Goal: Subscribe to service/newsletter: Subscribe to service/newsletter

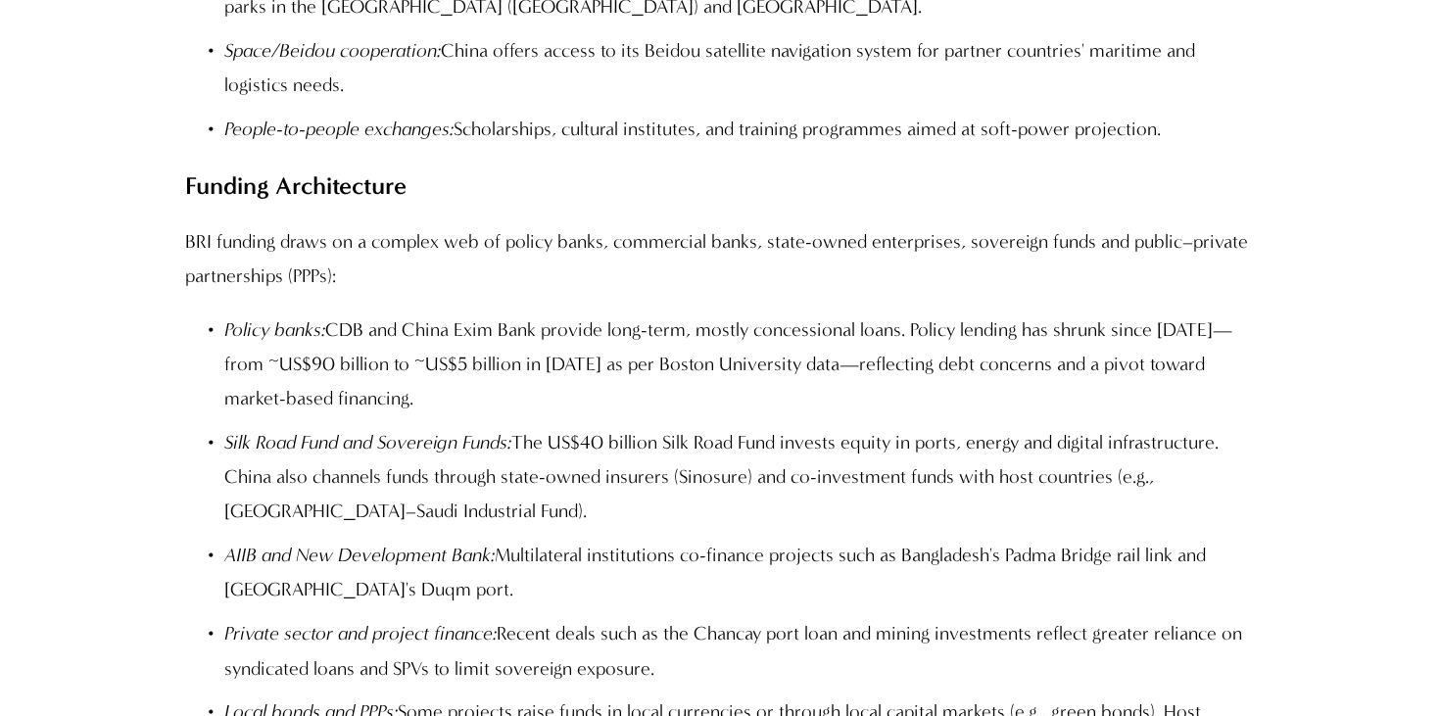
scroll to position [5867, 0]
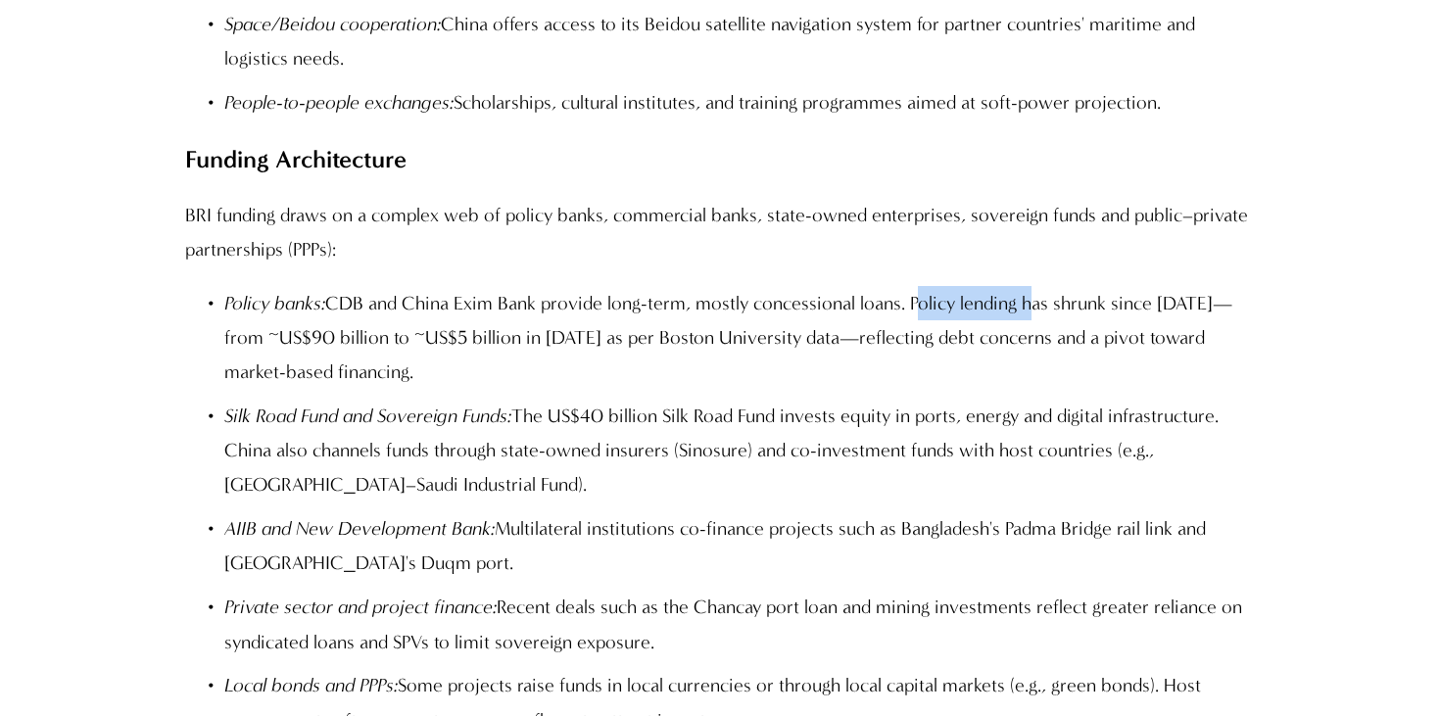
drag, startPoint x: 1019, startPoint y: 62, endPoint x: 908, endPoint y: 63, distance: 110.7
click at [908, 286] on p "Policy banks: CDB and China Exim Bank provide long-term, mostly concessional lo…" at bounding box center [739, 337] width 1031 height 103
copy p "Policy lending"
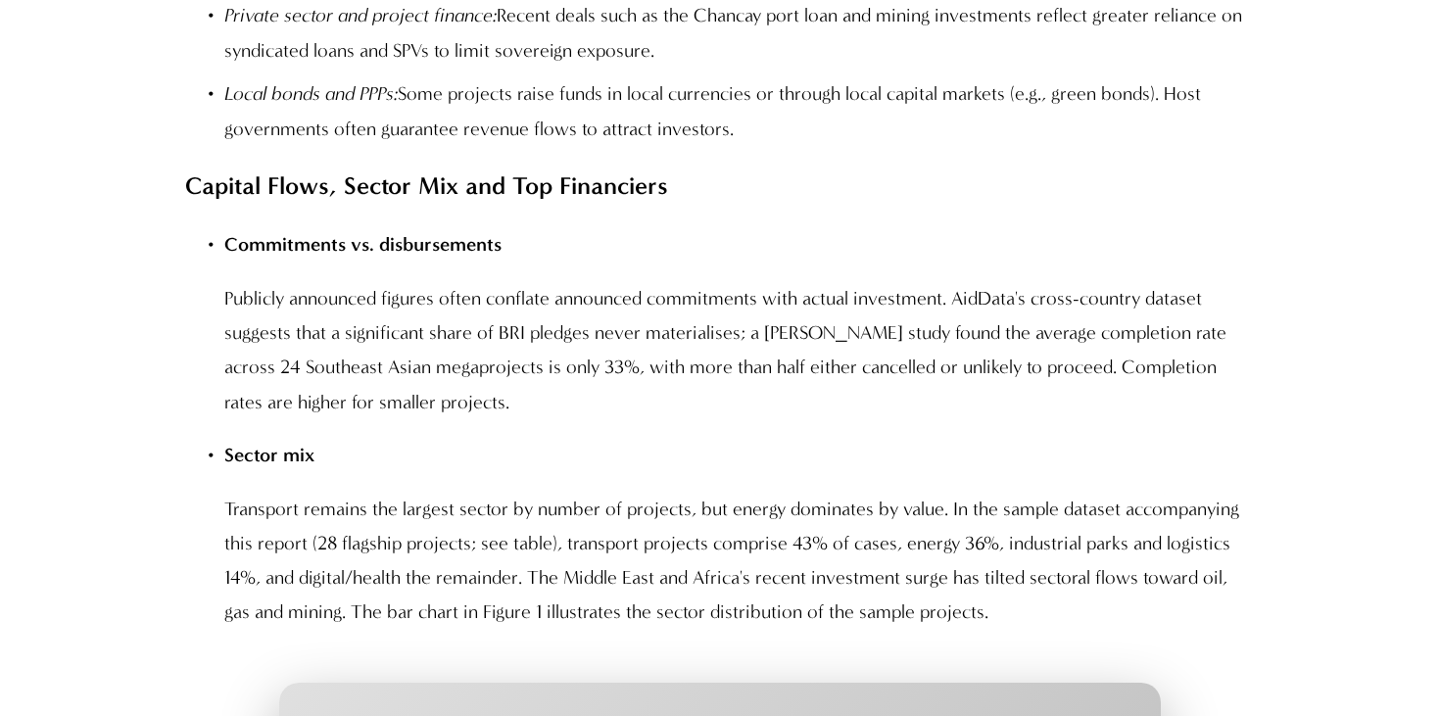
scroll to position [6465, 0]
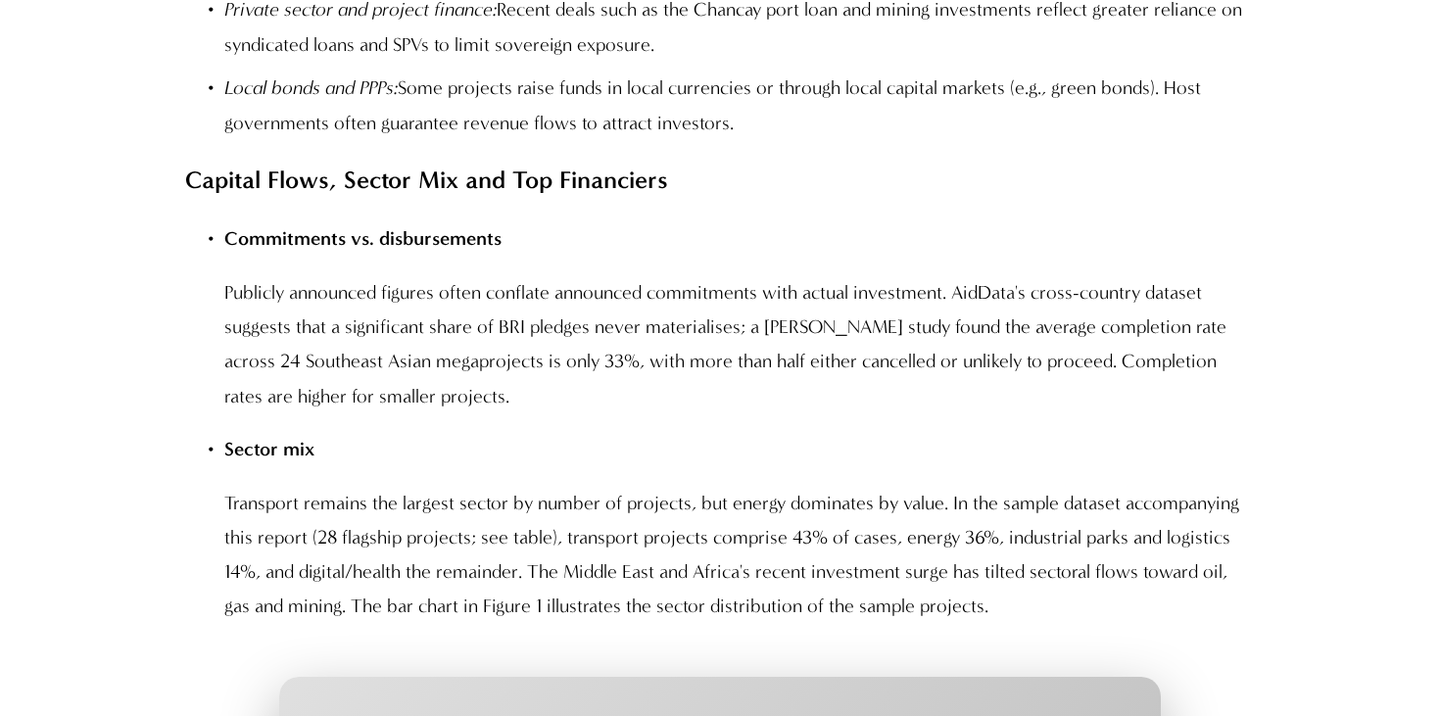
click at [526, 275] on p "Publicly announced figures often conflate announced commitments with actual inv…" at bounding box center [739, 344] width 1031 height 138
click at [756, 275] on p "Publicly announced figures often conflate announced commitments with actual inv…" at bounding box center [739, 344] width 1031 height 138
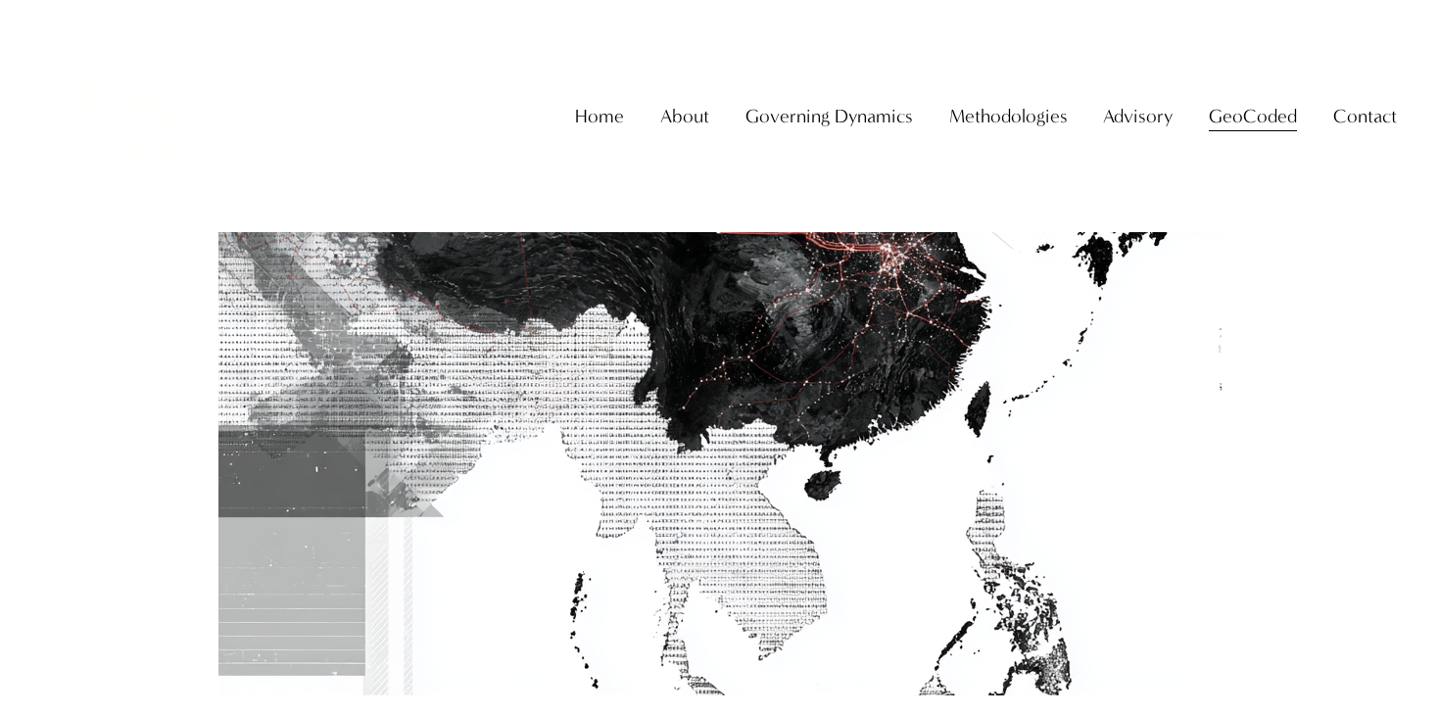
scroll to position [0, 0]
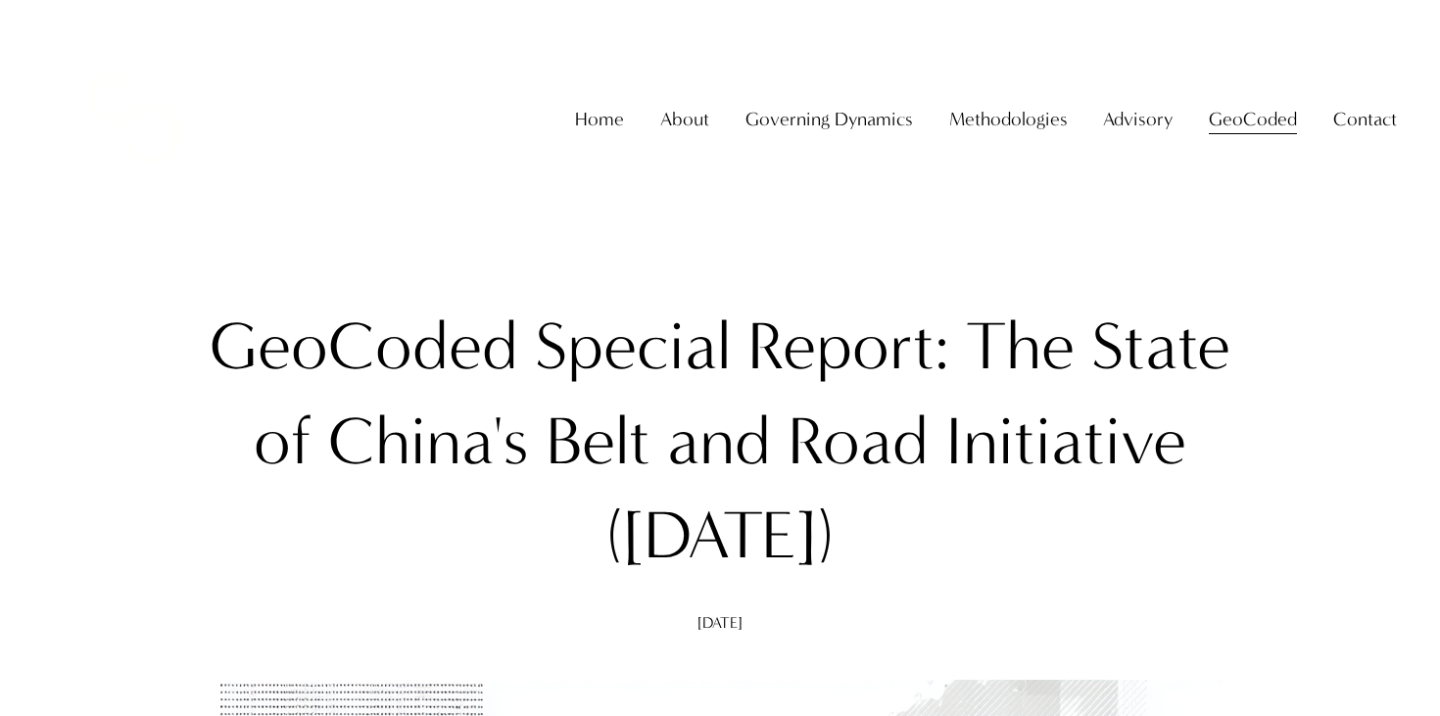
click at [705, 136] on span "About" at bounding box center [684, 119] width 49 height 34
click at [0, 0] on span "About The Firm" at bounding box center [0, 0] width 0 height 0
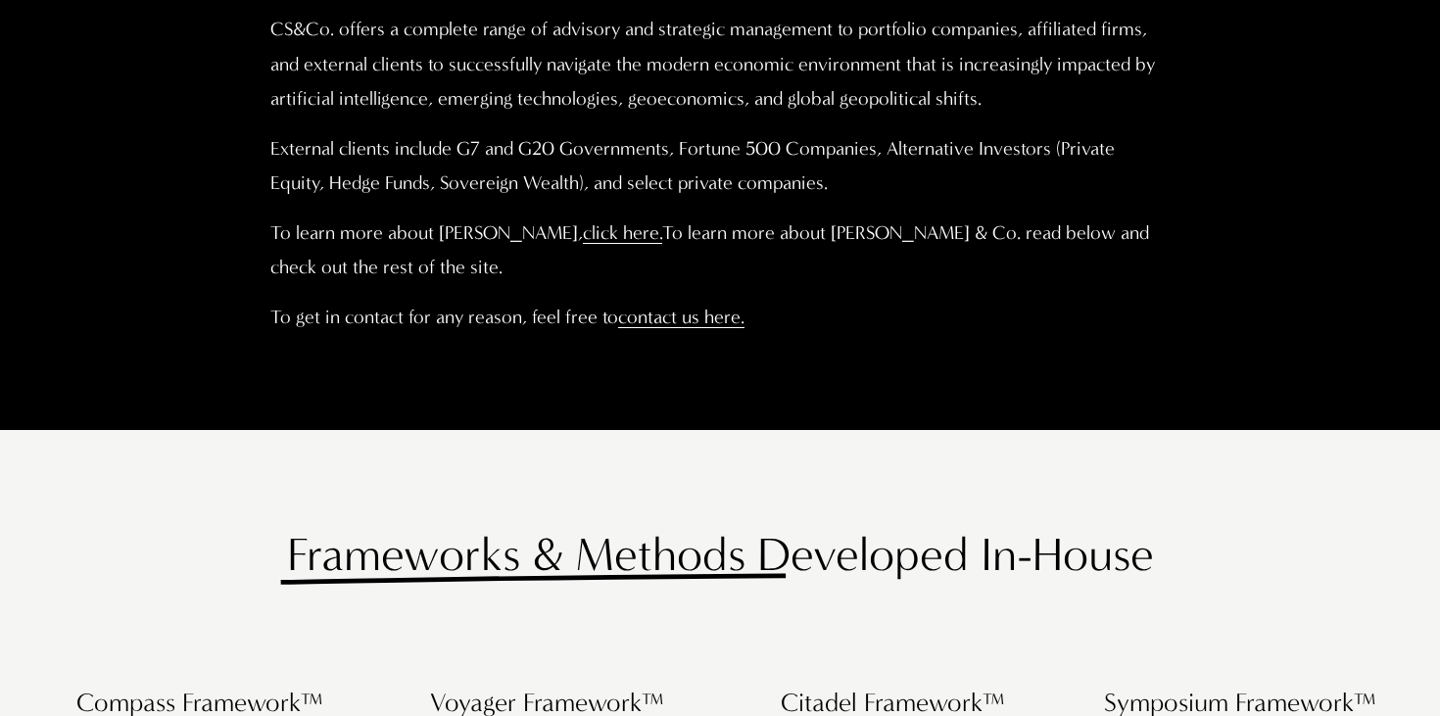
scroll to position [1323, 0]
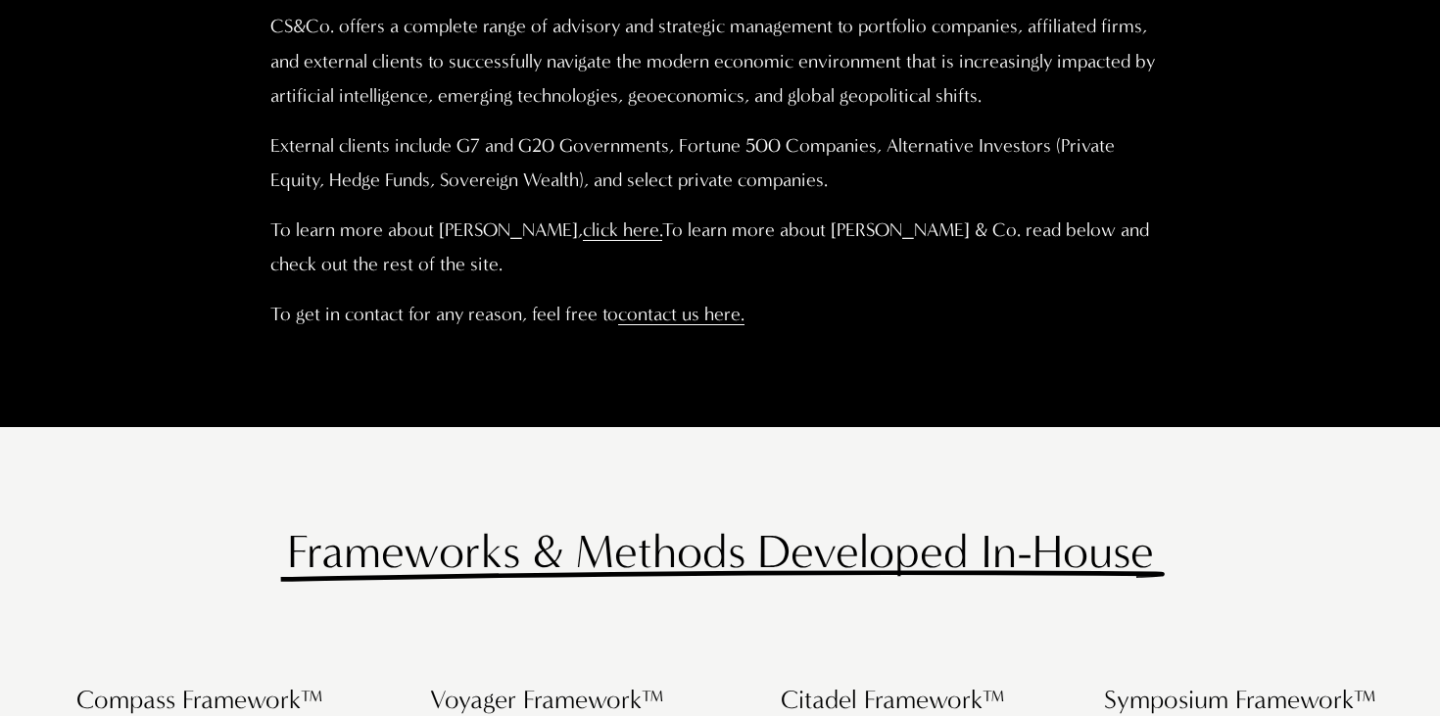
click at [662, 224] on link "click here." at bounding box center [622, 230] width 79 height 23
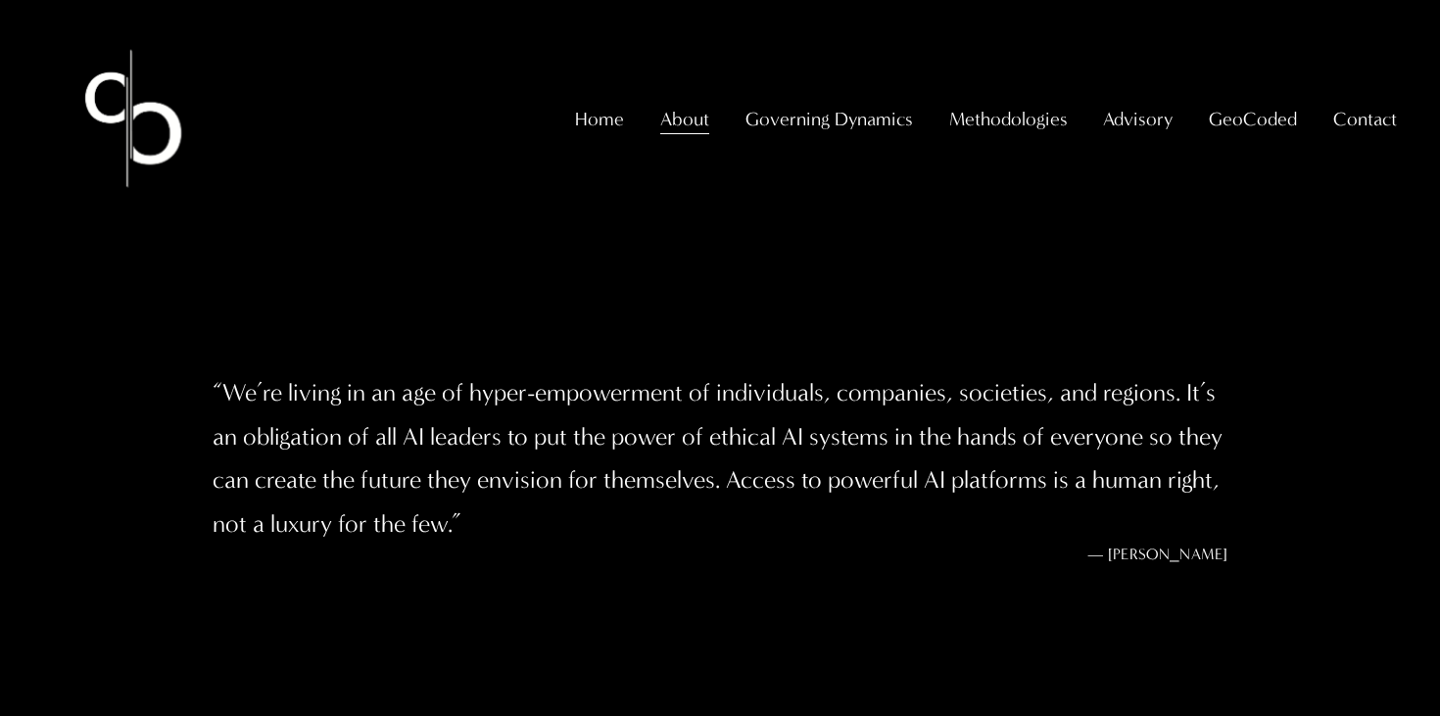
click at [0, 0] on span "GeoCoded - Weekly" at bounding box center [0, 0] width 0 height 0
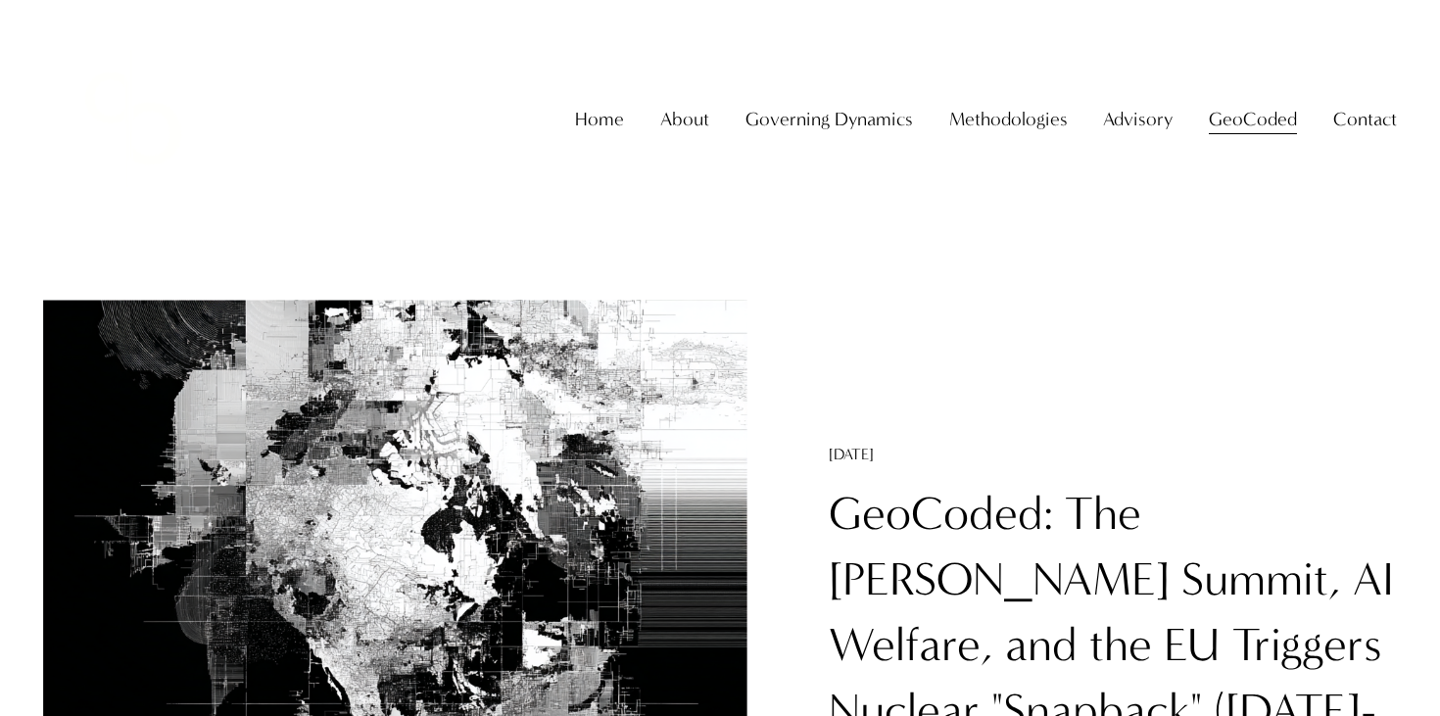
click at [608, 138] on link "Home" at bounding box center [599, 119] width 49 height 38
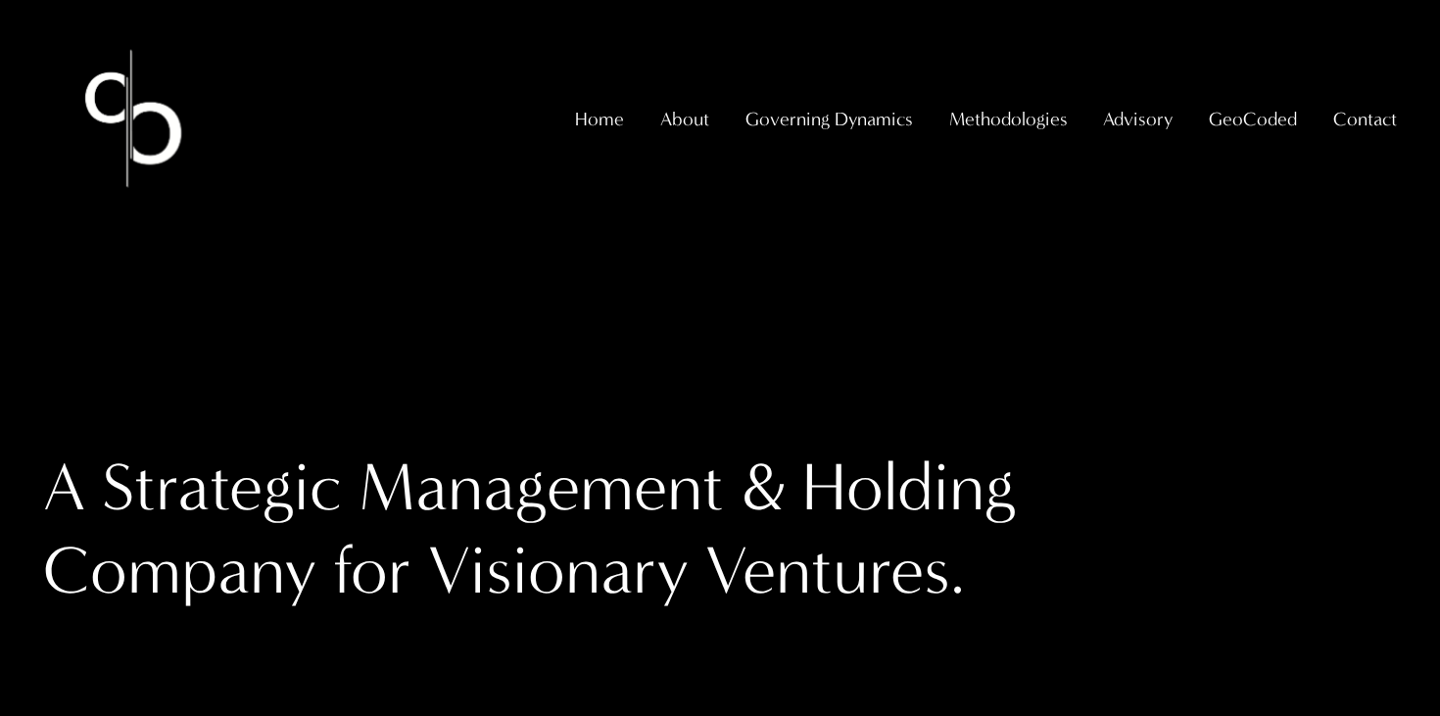
click at [1266, 135] on span "GeoCoded" at bounding box center [1253, 119] width 88 height 34
click at [0, 0] on span "GeoCoded - Weekly" at bounding box center [0, 0] width 0 height 0
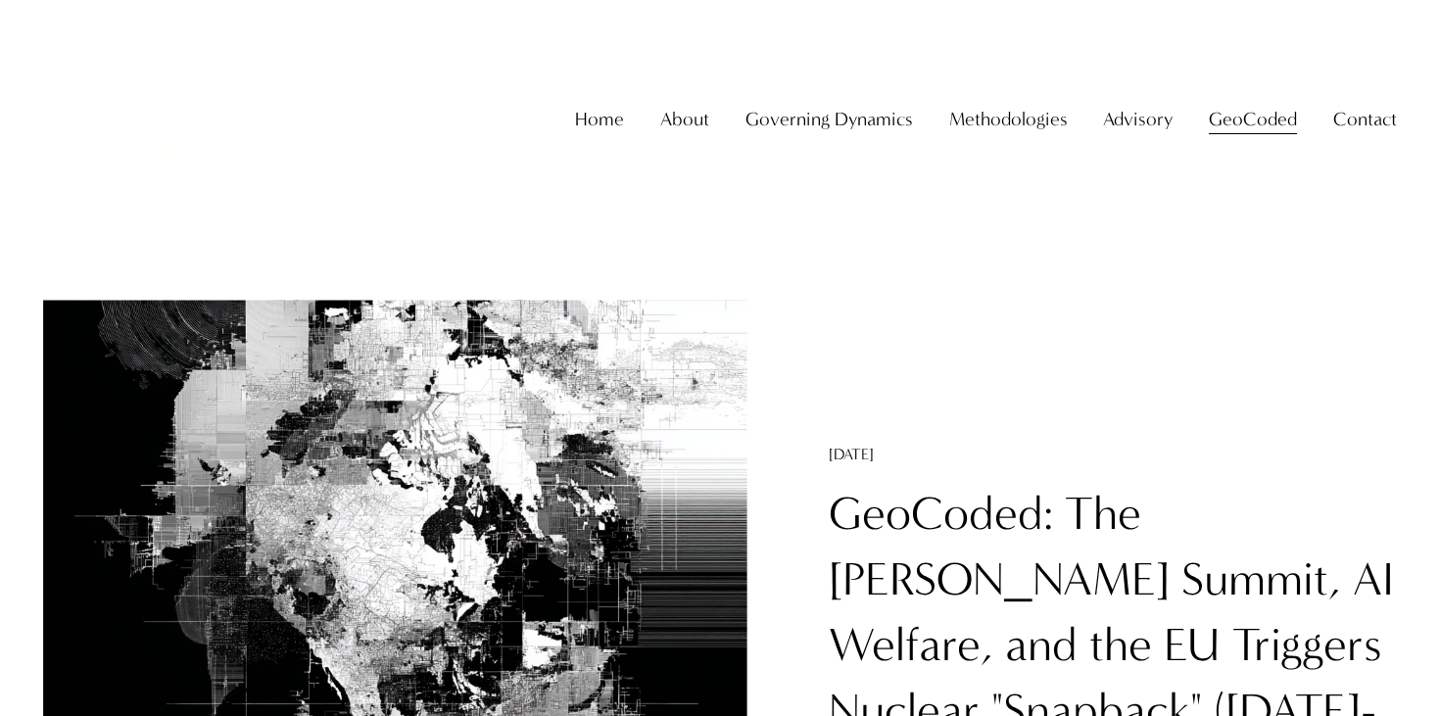
click at [0, 0] on span "GeoCoded Special Reports" at bounding box center [0, 0] width 0 height 0
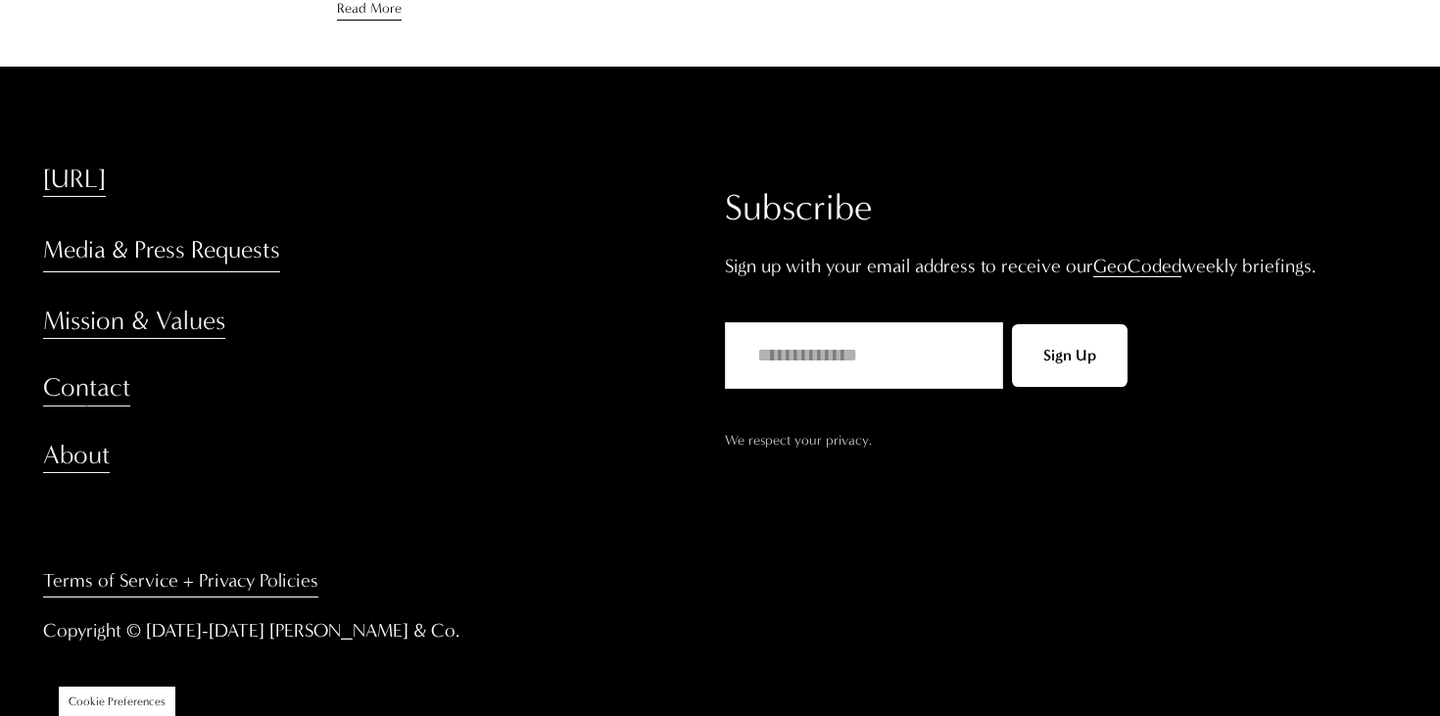
scroll to position [1780, 0]
click at [880, 382] on input "Email Address" at bounding box center [864, 355] width 278 height 67
type input "**********"
click at [1085, 357] on span "Sign Up" at bounding box center [1070, 355] width 53 height 19
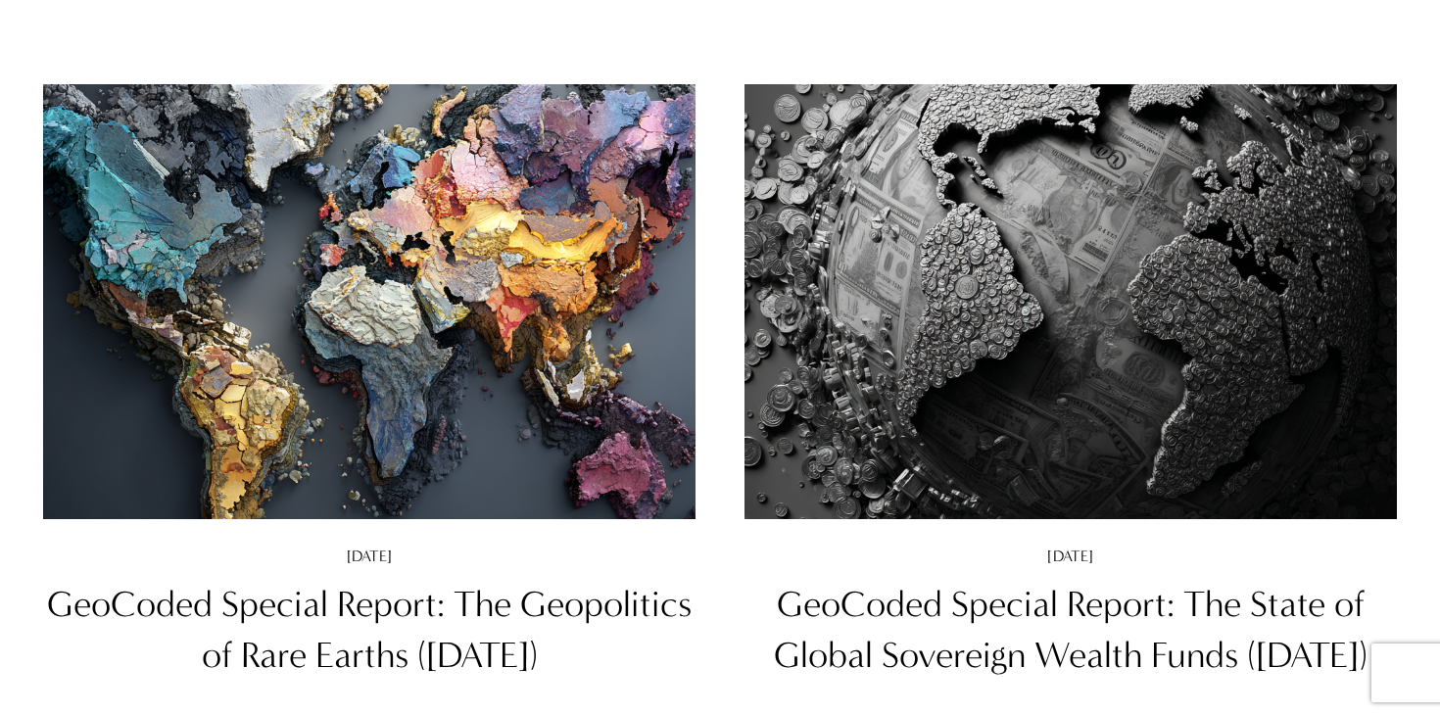
scroll to position [0, 0]
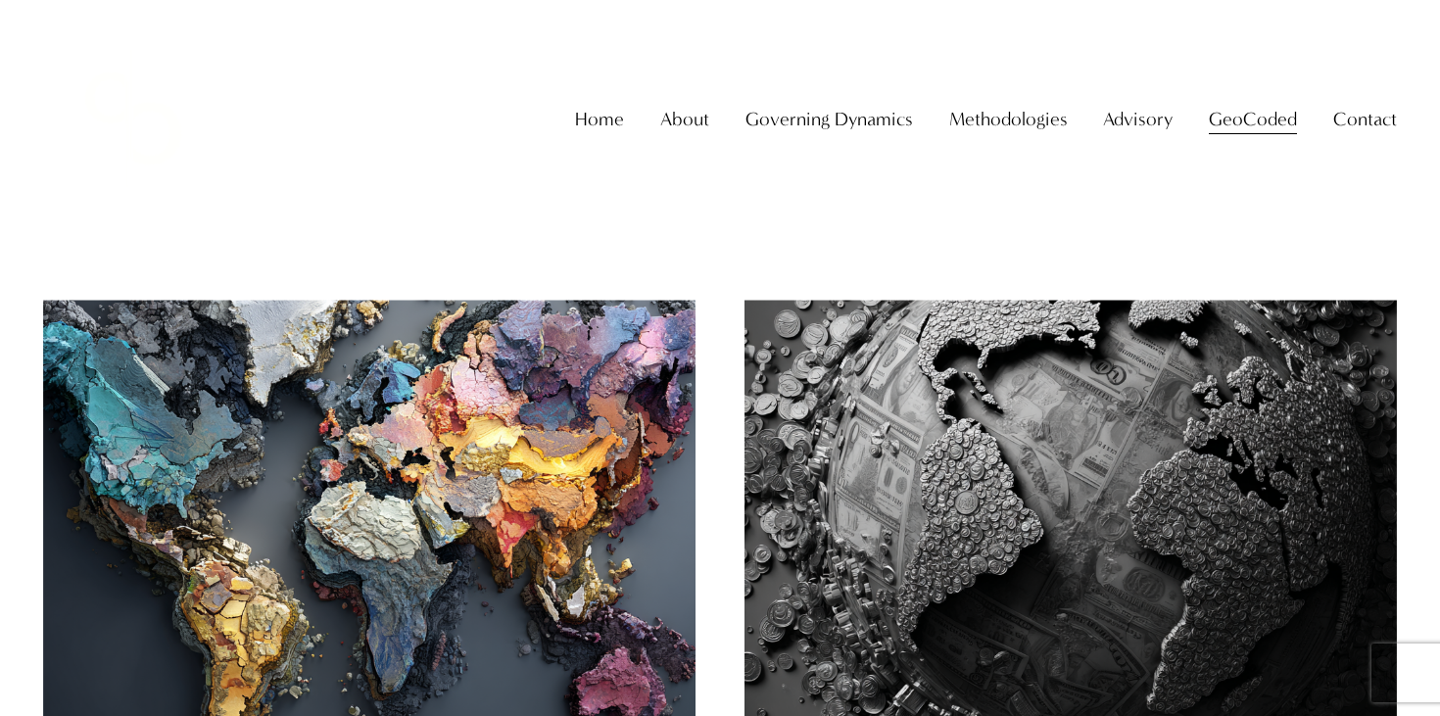
click at [0, 0] on span "GeoCoded - Weekly" at bounding box center [0, 0] width 0 height 0
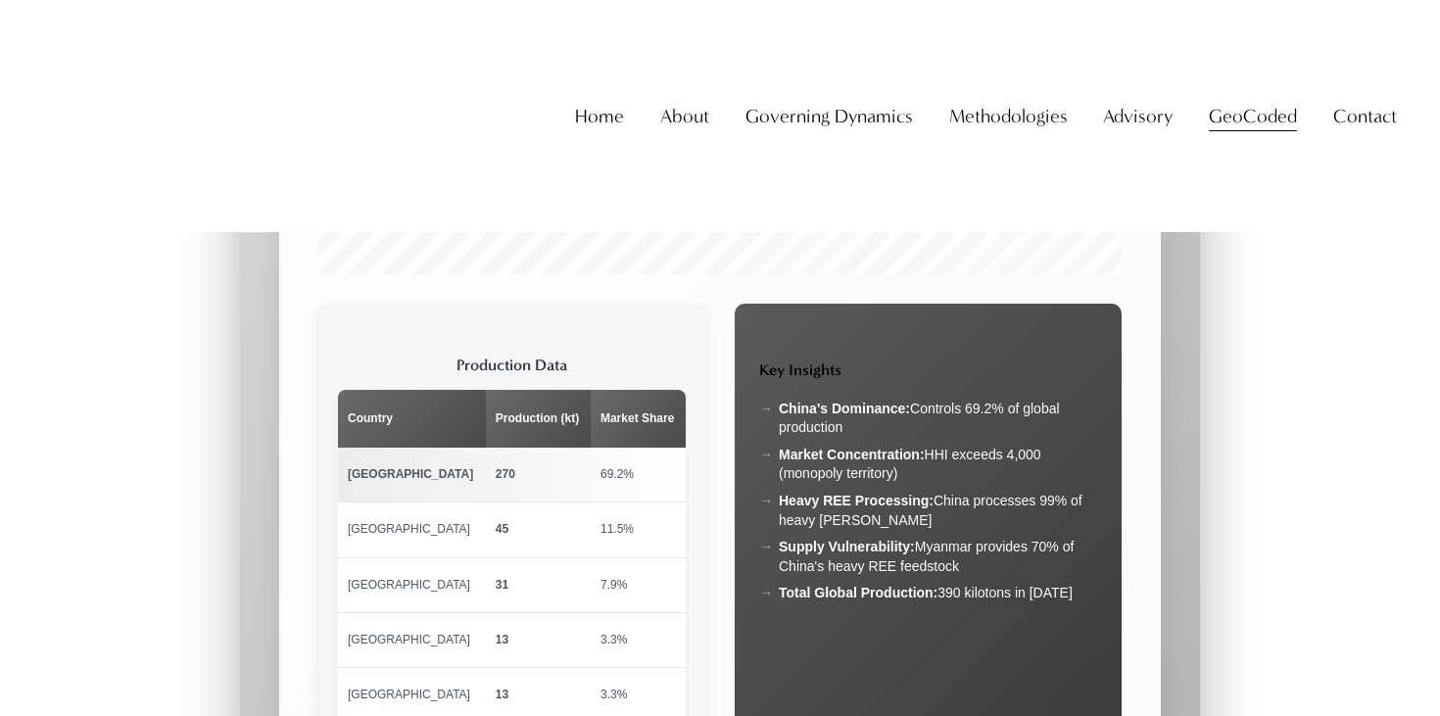
scroll to position [3150, 0]
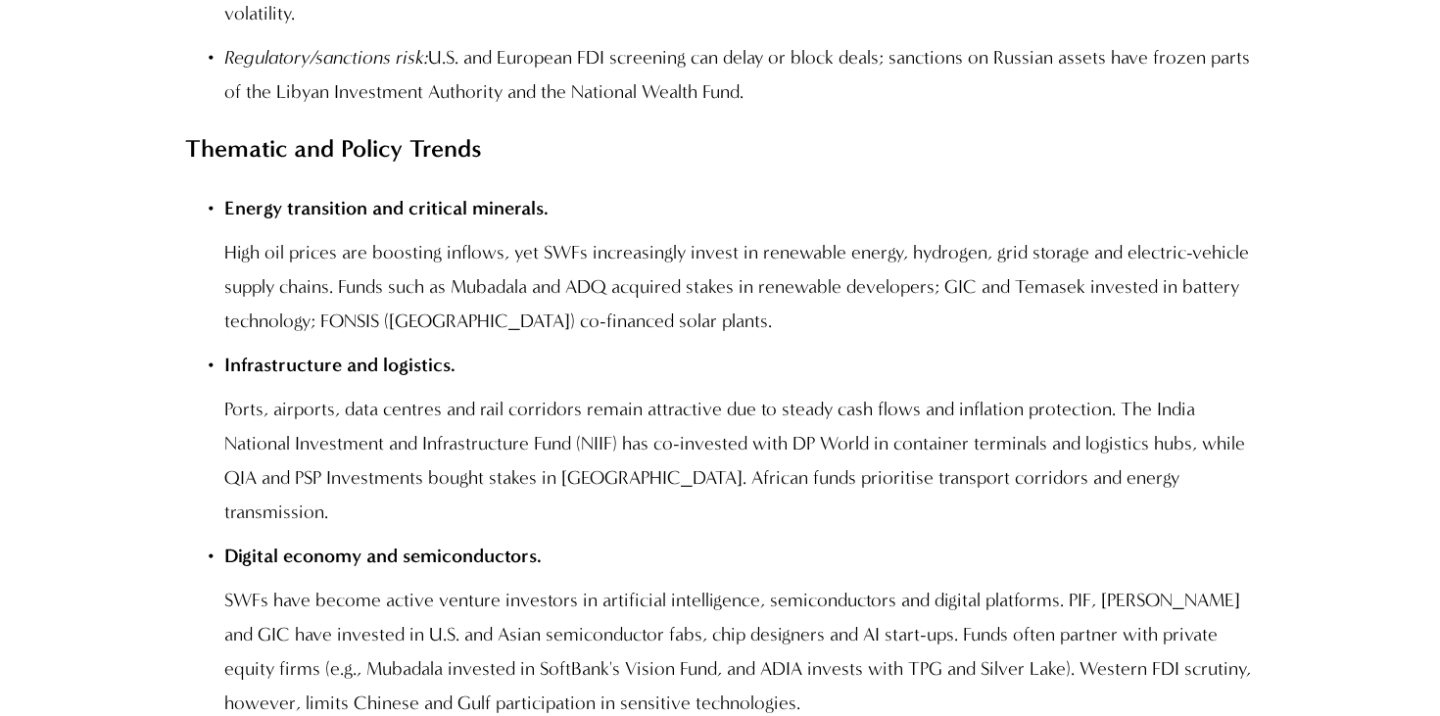
scroll to position [8426, 0]
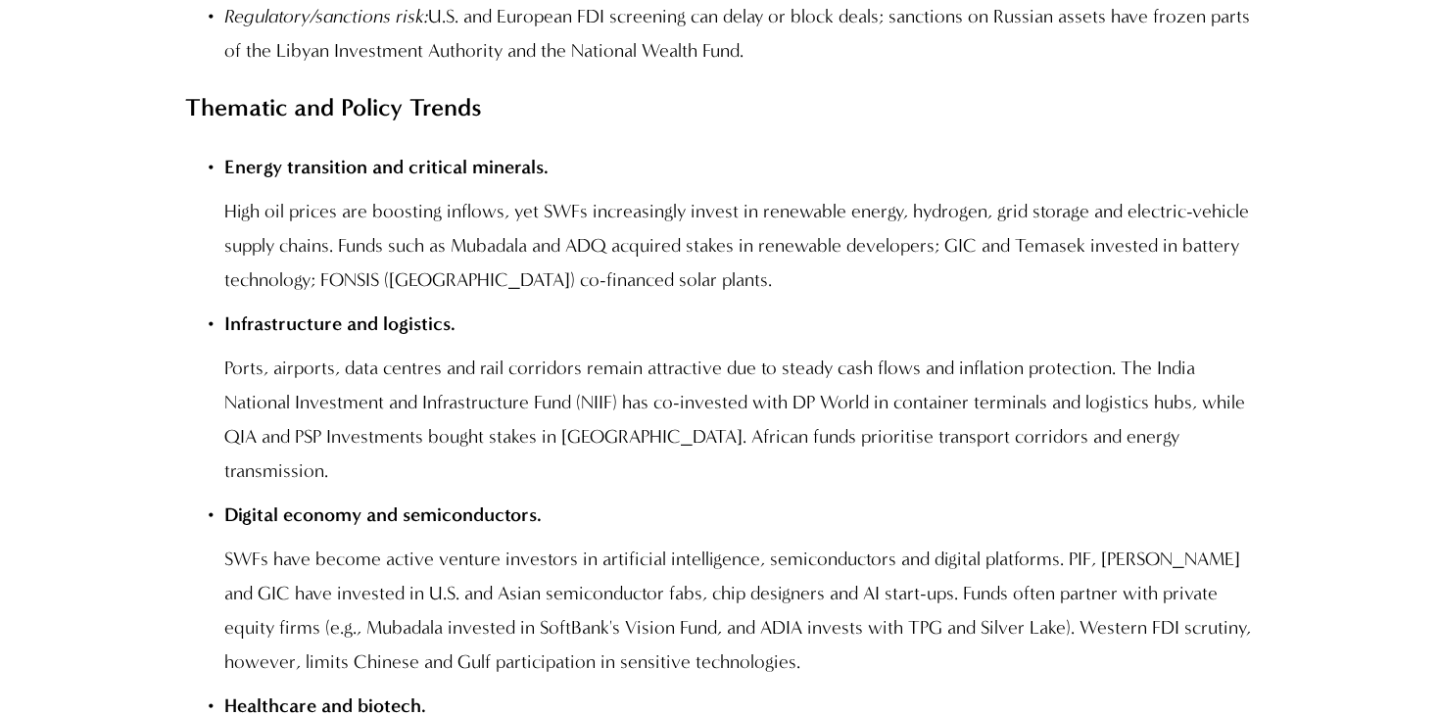
click at [964, 194] on p "High oil prices are boosting inflows, yet SWFs increasingly invest in renewable…" at bounding box center [739, 245] width 1031 height 103
copy p "GIC"
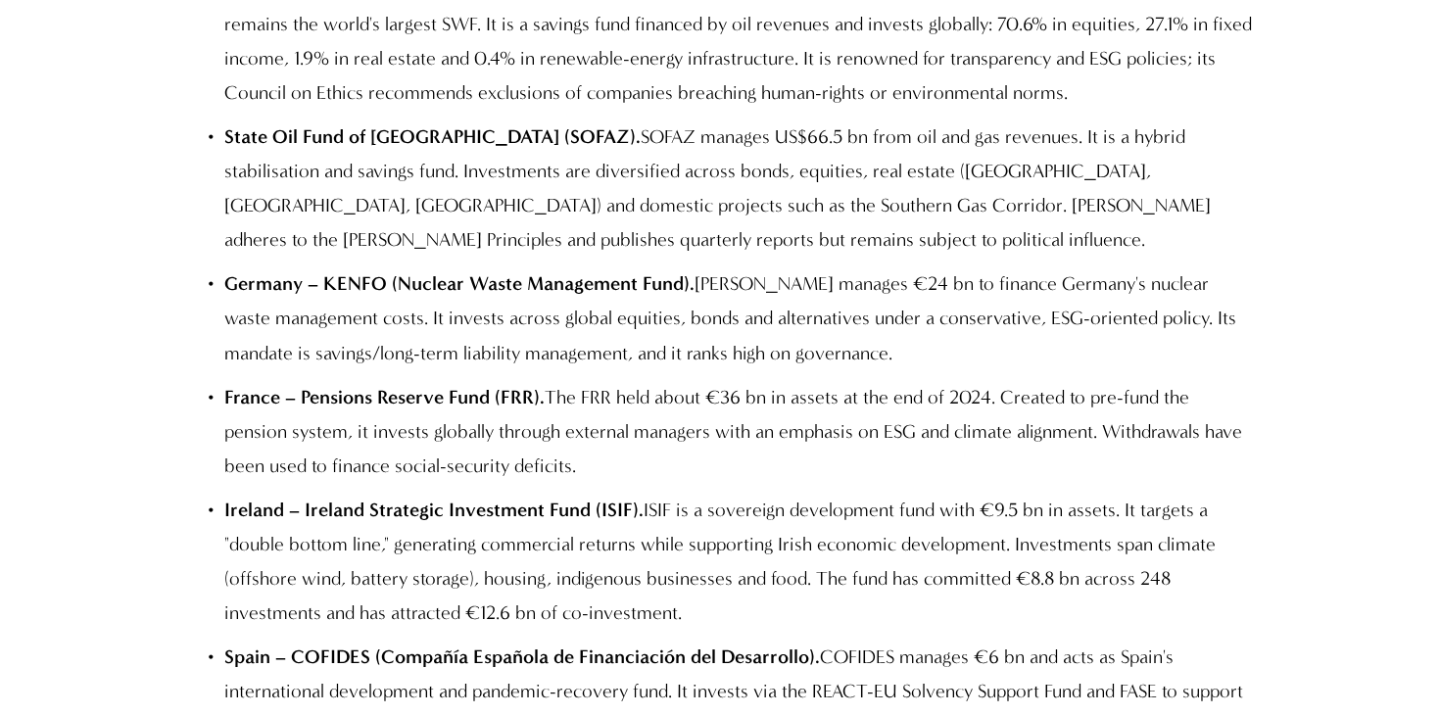
scroll to position [10737, 0]
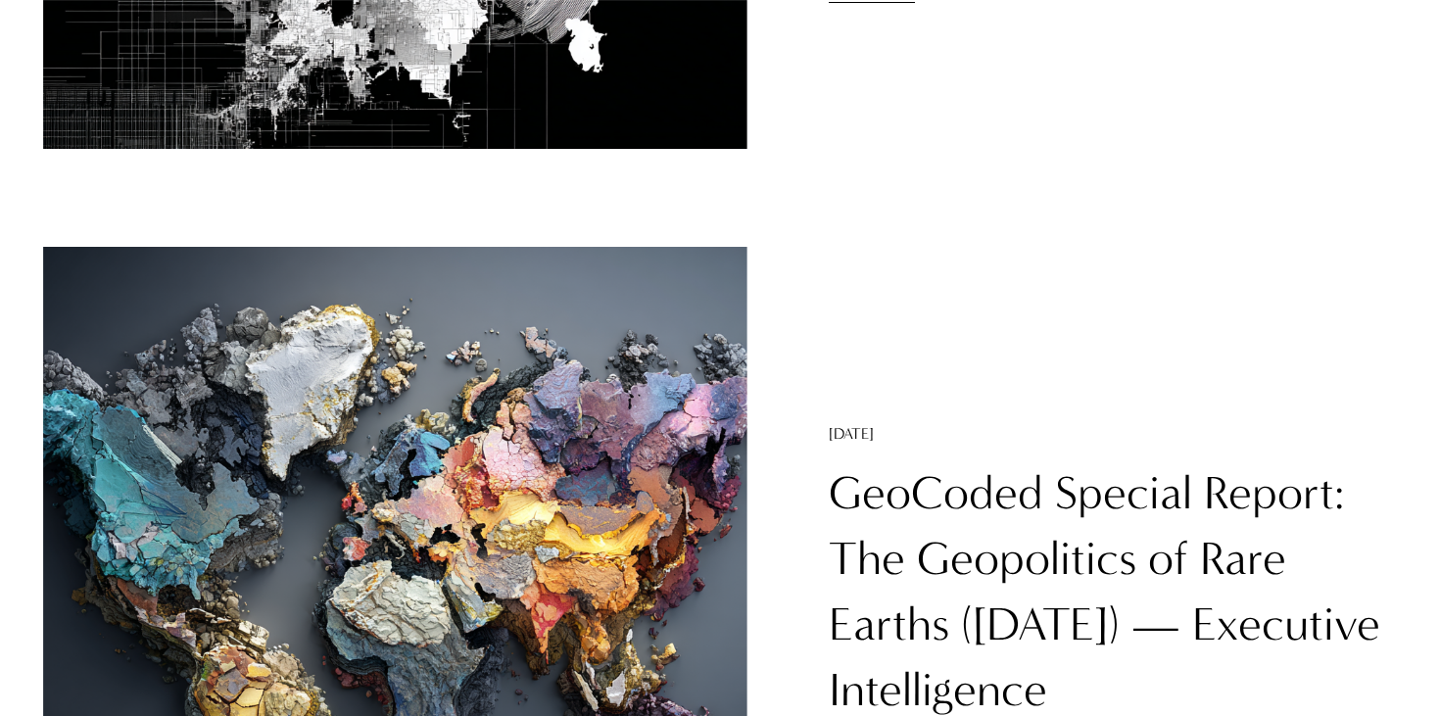
scroll to position [883, 0]
